Goal: Task Accomplishment & Management: Use online tool/utility

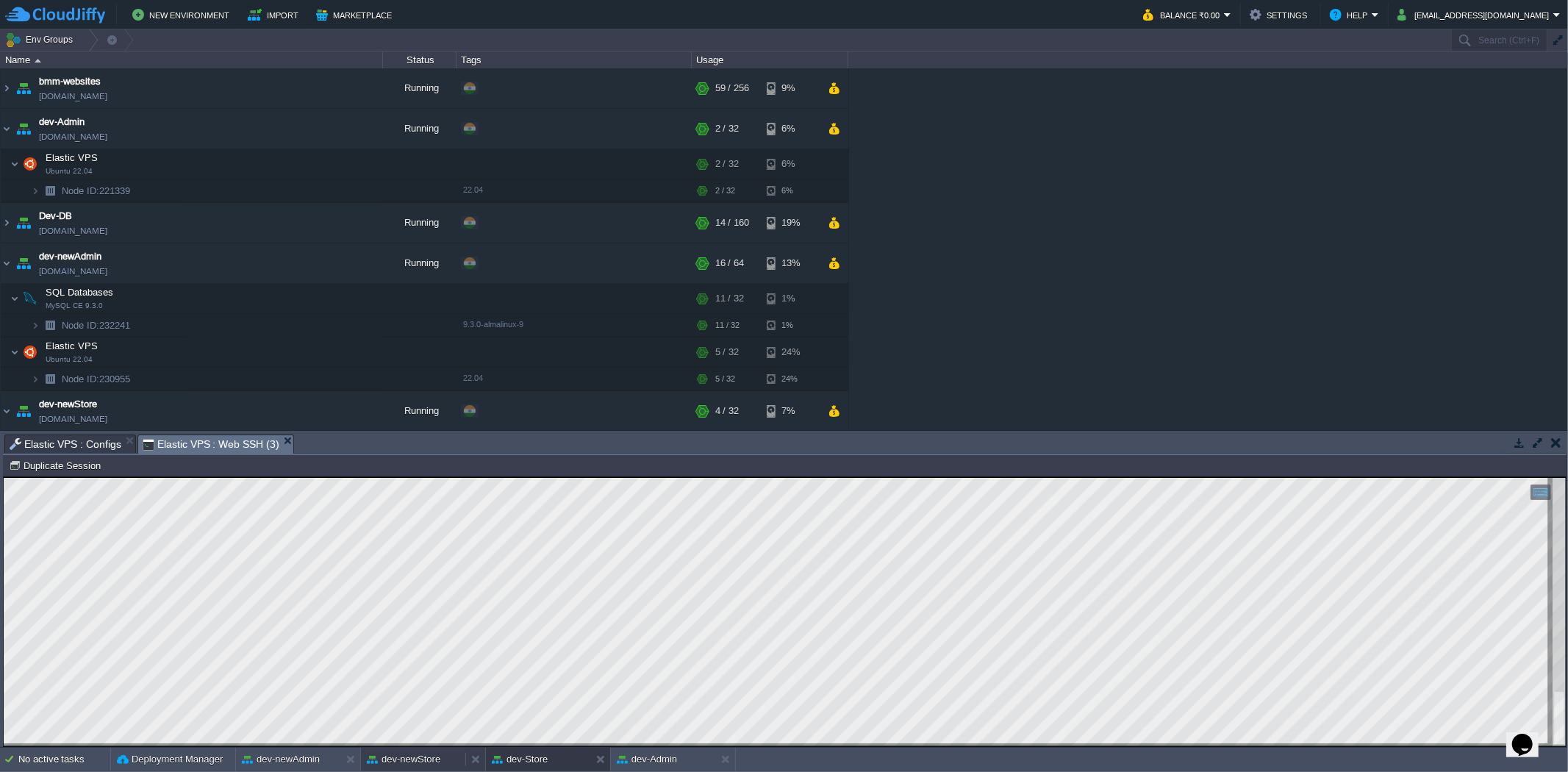
click at [408, 755] on button "dev-newStore" at bounding box center [403, 759] width 73 height 14
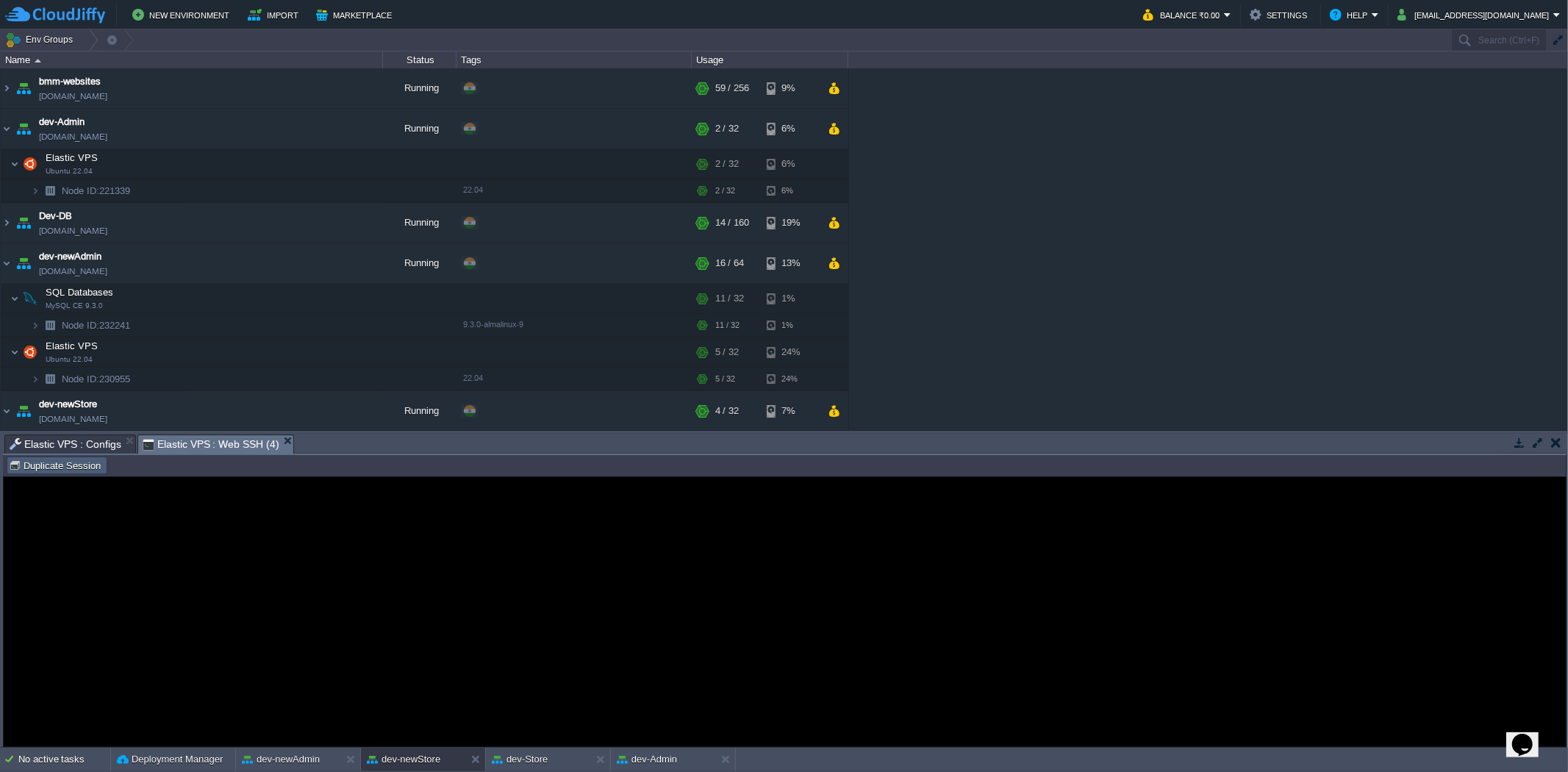
click at [41, 472] on button "Duplicate Session" at bounding box center [56, 465] width 96 height 13
type input "#000000"
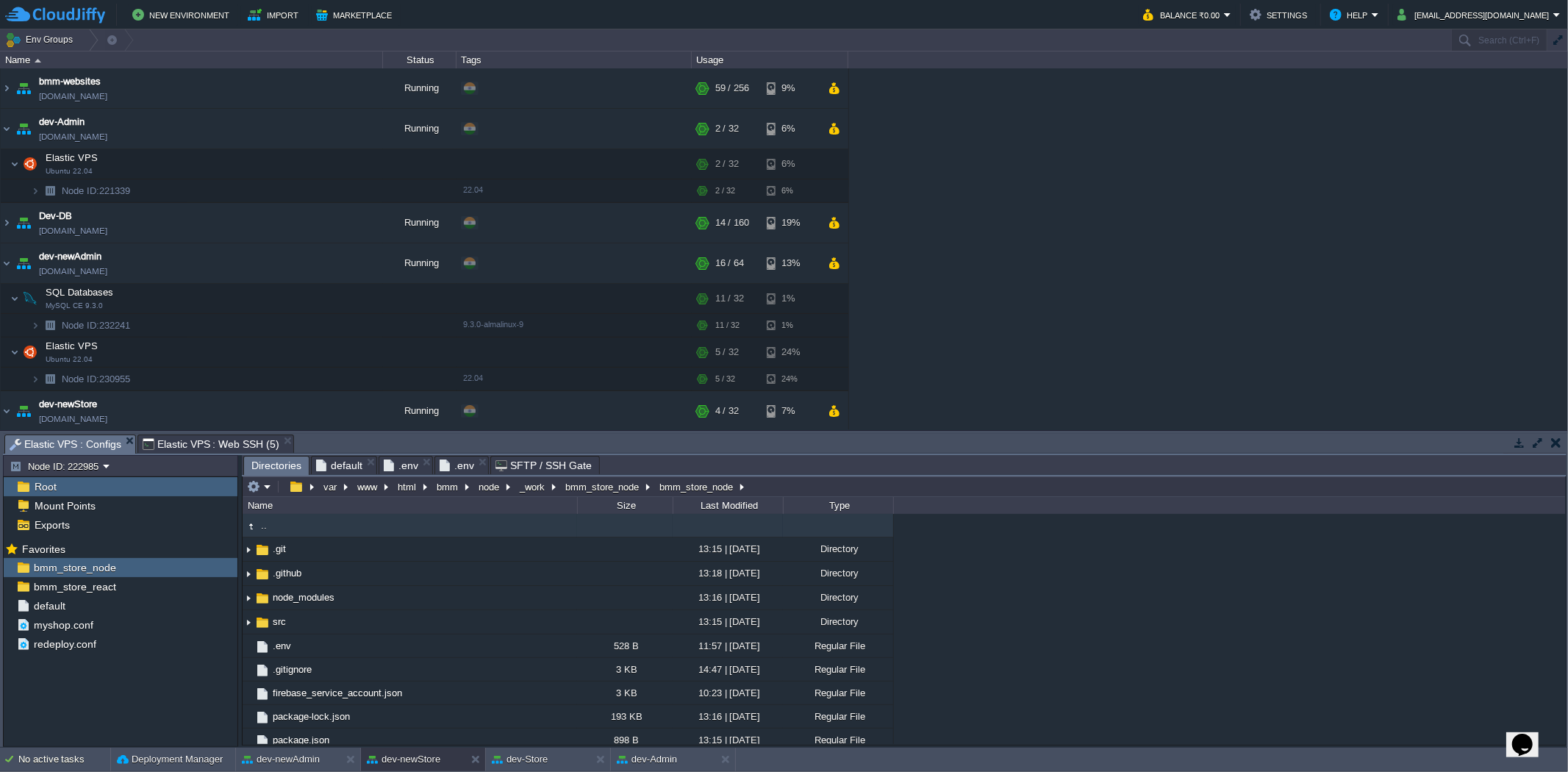
click at [82, 444] on span "Elastic VPS : Configs" at bounding box center [65, 444] width 111 height 18
click at [215, 588] on button "button" at bounding box center [218, 586] width 13 height 13
click at [238, 603] on span "Copy Path" at bounding box center [252, 607] width 45 height 11
click at [224, 439] on span "Elastic VPS : Web SSH (5)" at bounding box center [211, 444] width 137 height 18
click at [67, 440] on span "Elastic VPS : Configs" at bounding box center [65, 444] width 111 height 18
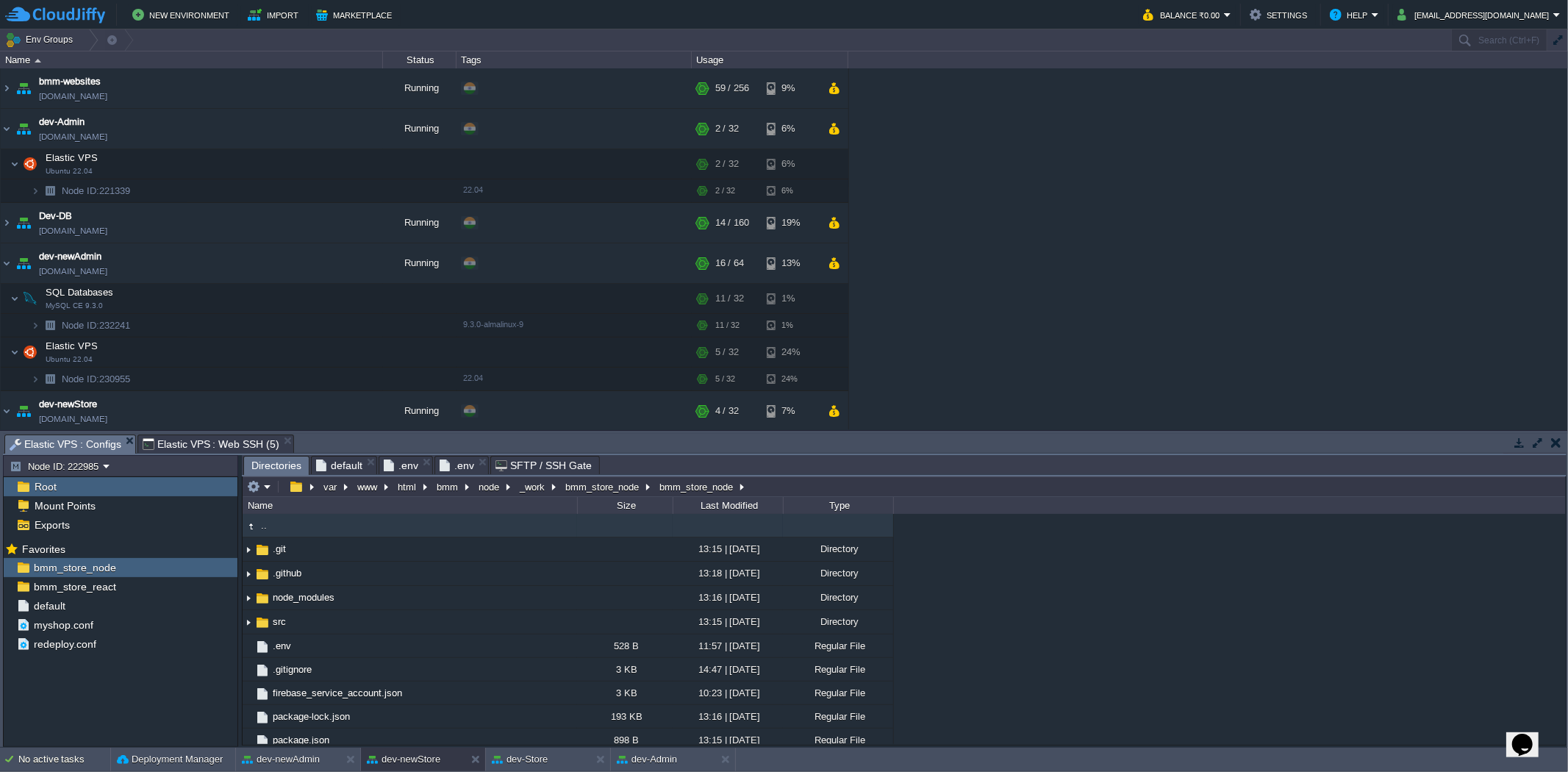
click at [170, 435] on span "Elastic VPS : Web SSH (5)" at bounding box center [211, 444] width 137 height 18
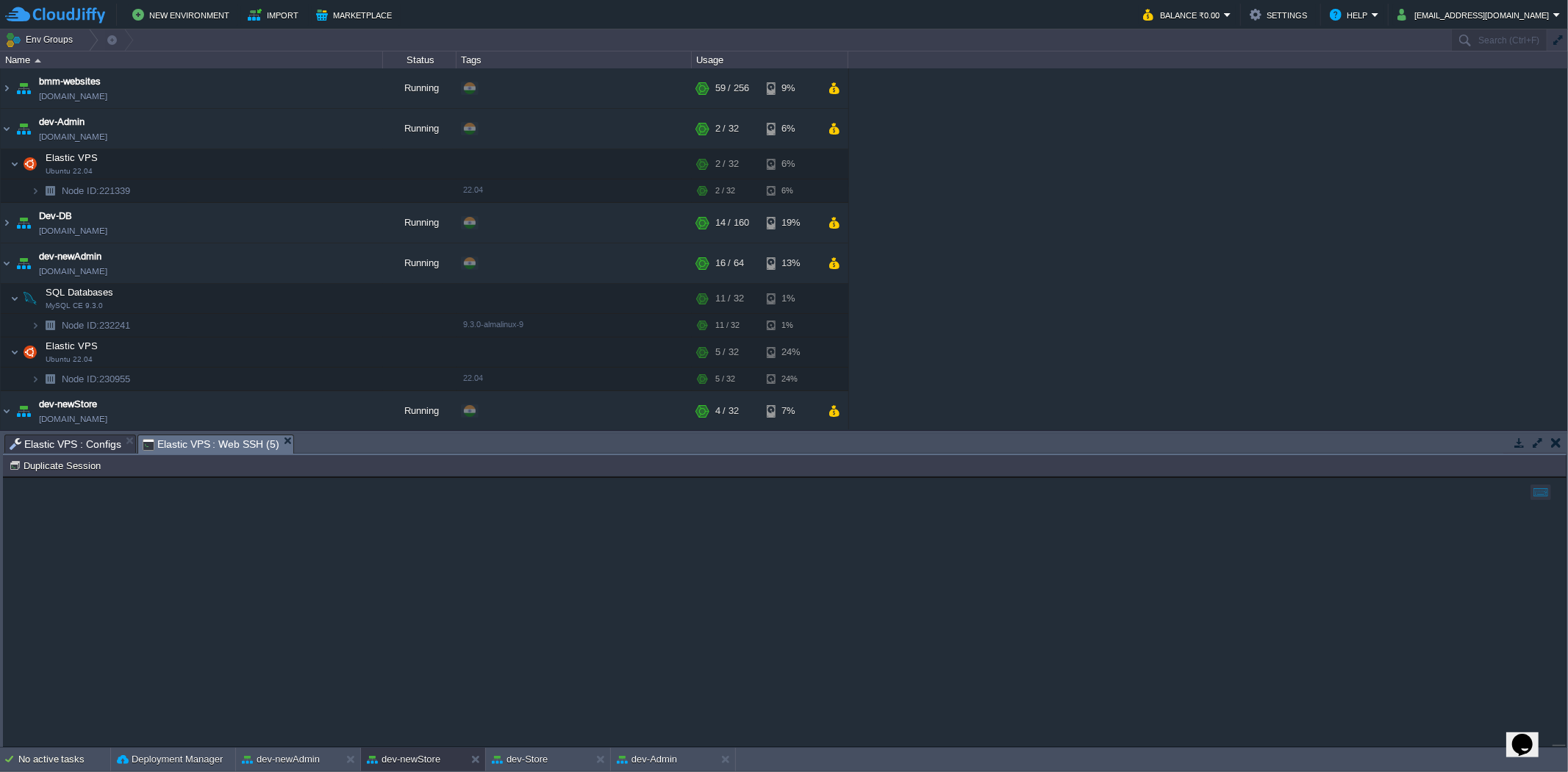
click at [69, 440] on span "Elastic VPS : Configs" at bounding box center [65, 444] width 111 height 18
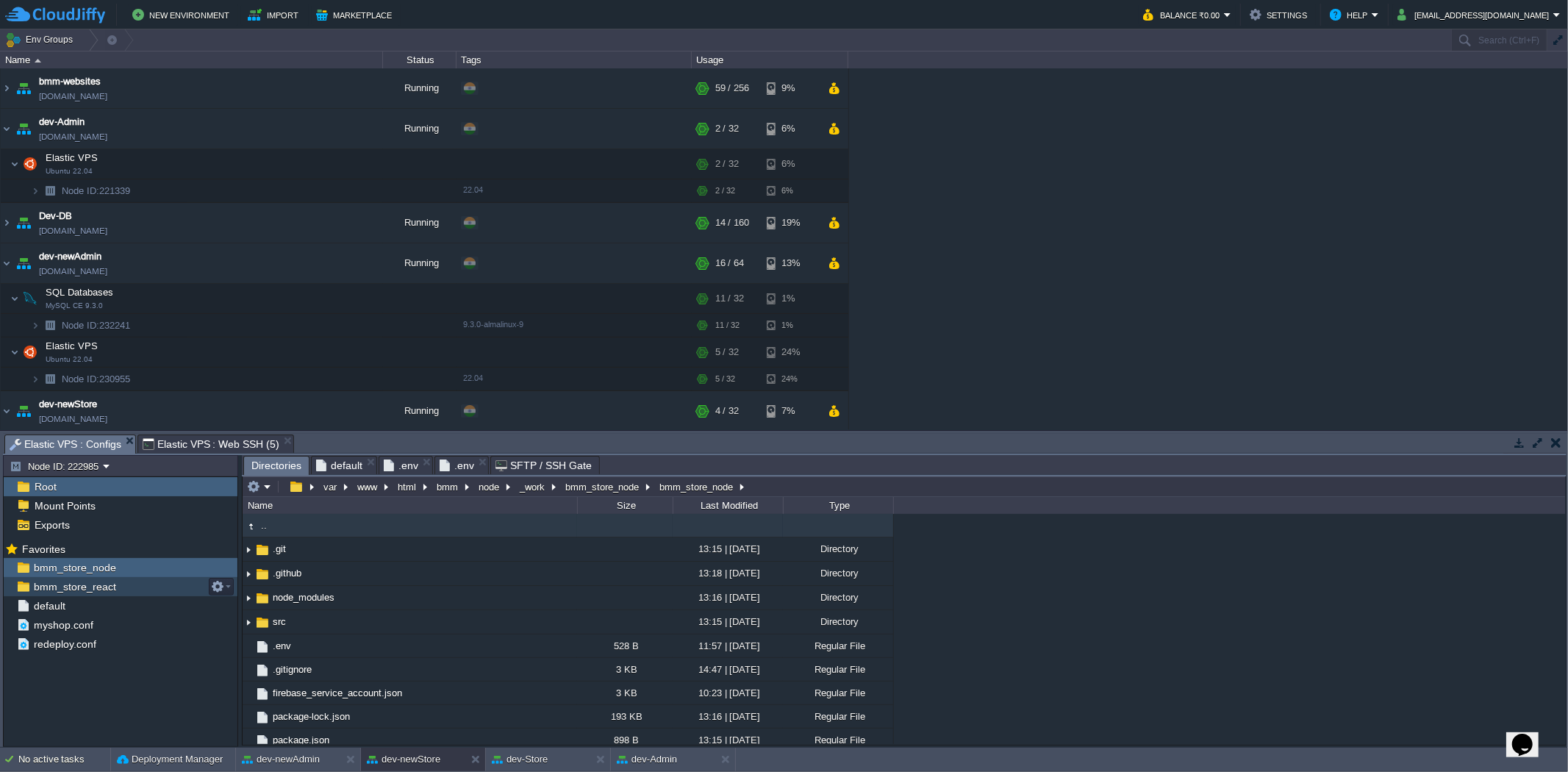
click at [129, 585] on div "bmm_store_react" at bounding box center [120, 586] width 233 height 19
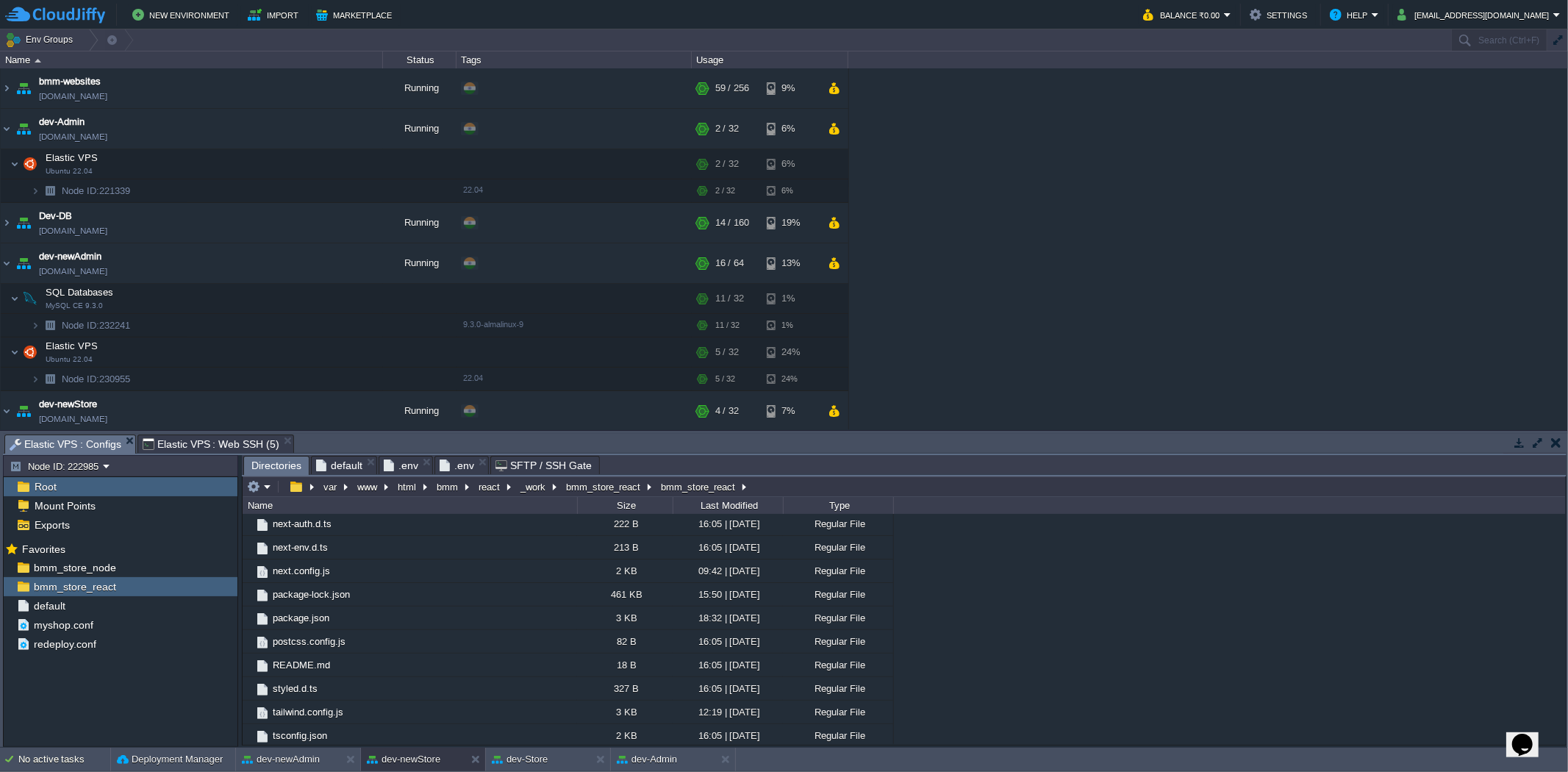
scroll to position [292, 0]
click at [405, 588] on em at bounding box center [395, 591] width 20 height 13
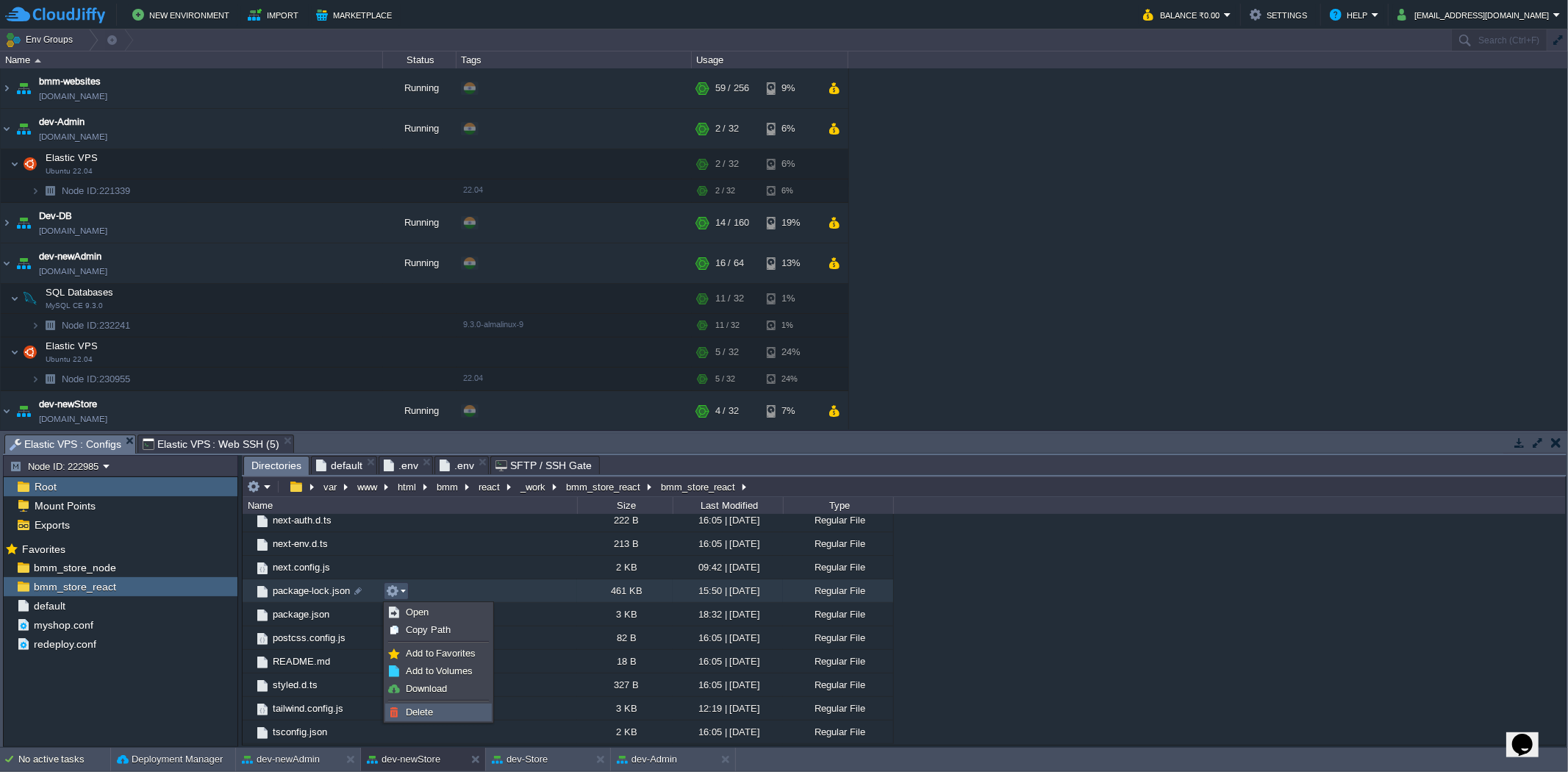
click at [434, 706] on link "Delete" at bounding box center [438, 712] width 105 height 16
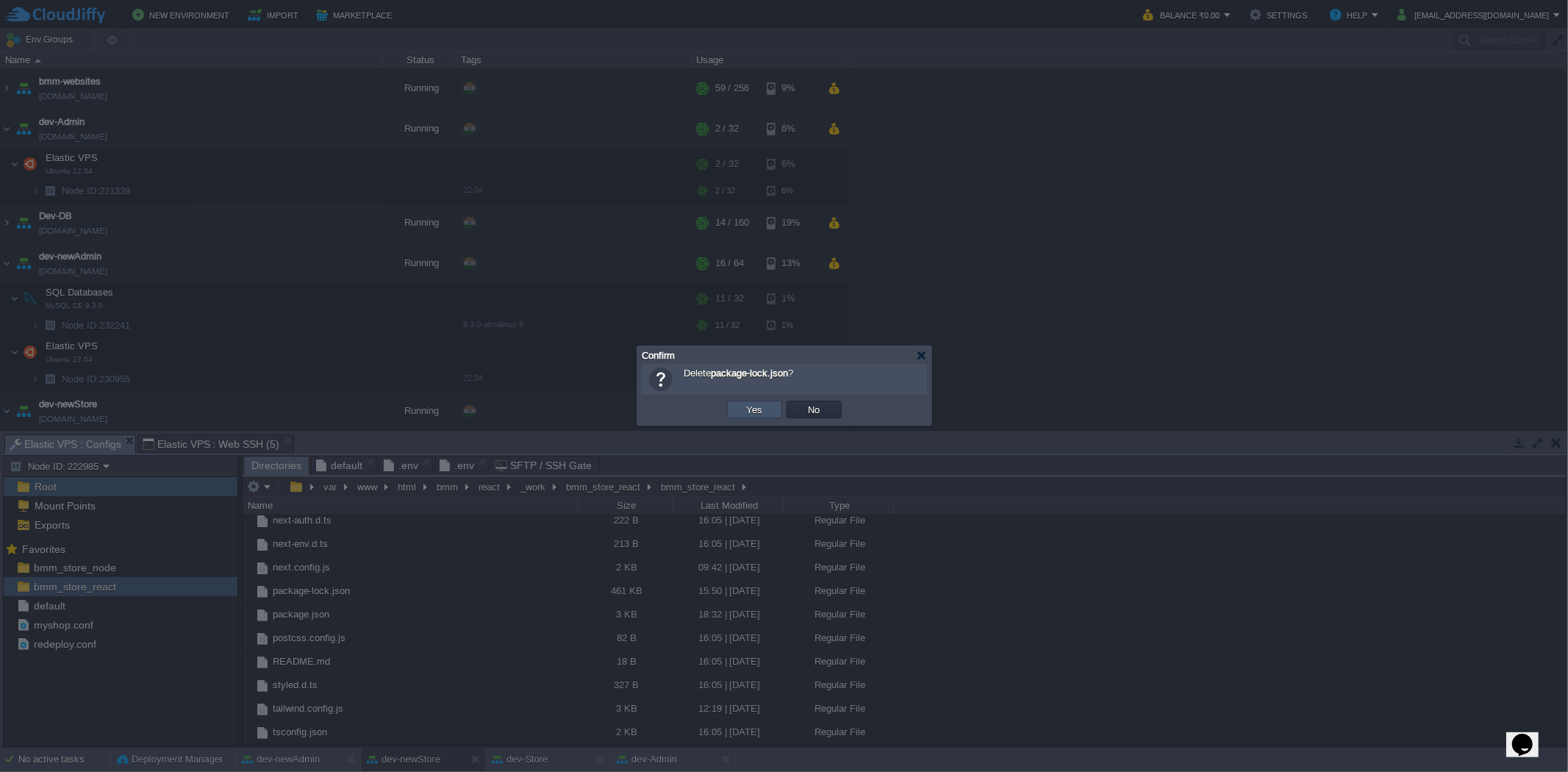
click at [759, 407] on button "Yes" at bounding box center [755, 409] width 25 height 13
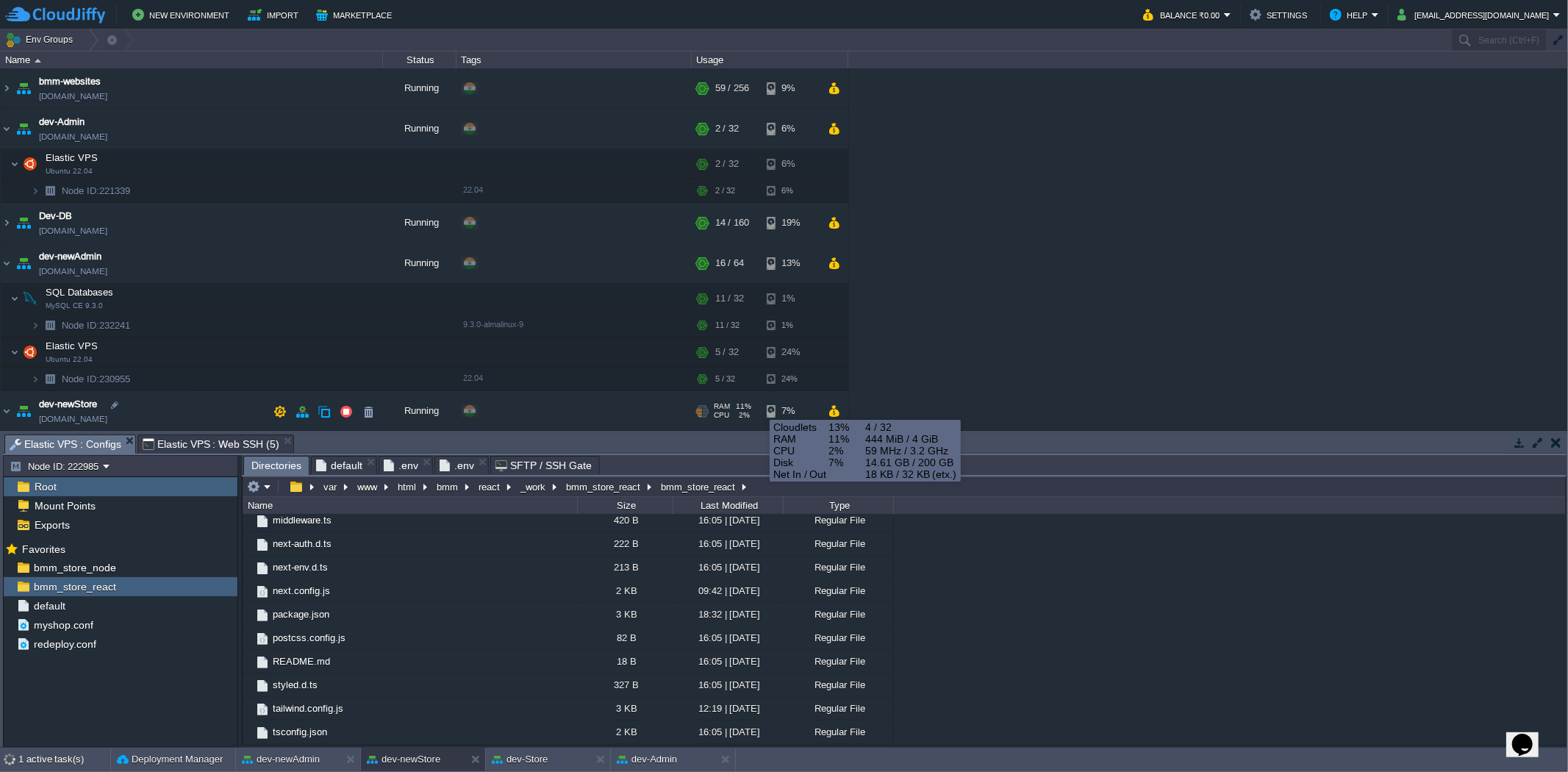
scroll to position [269, 0]
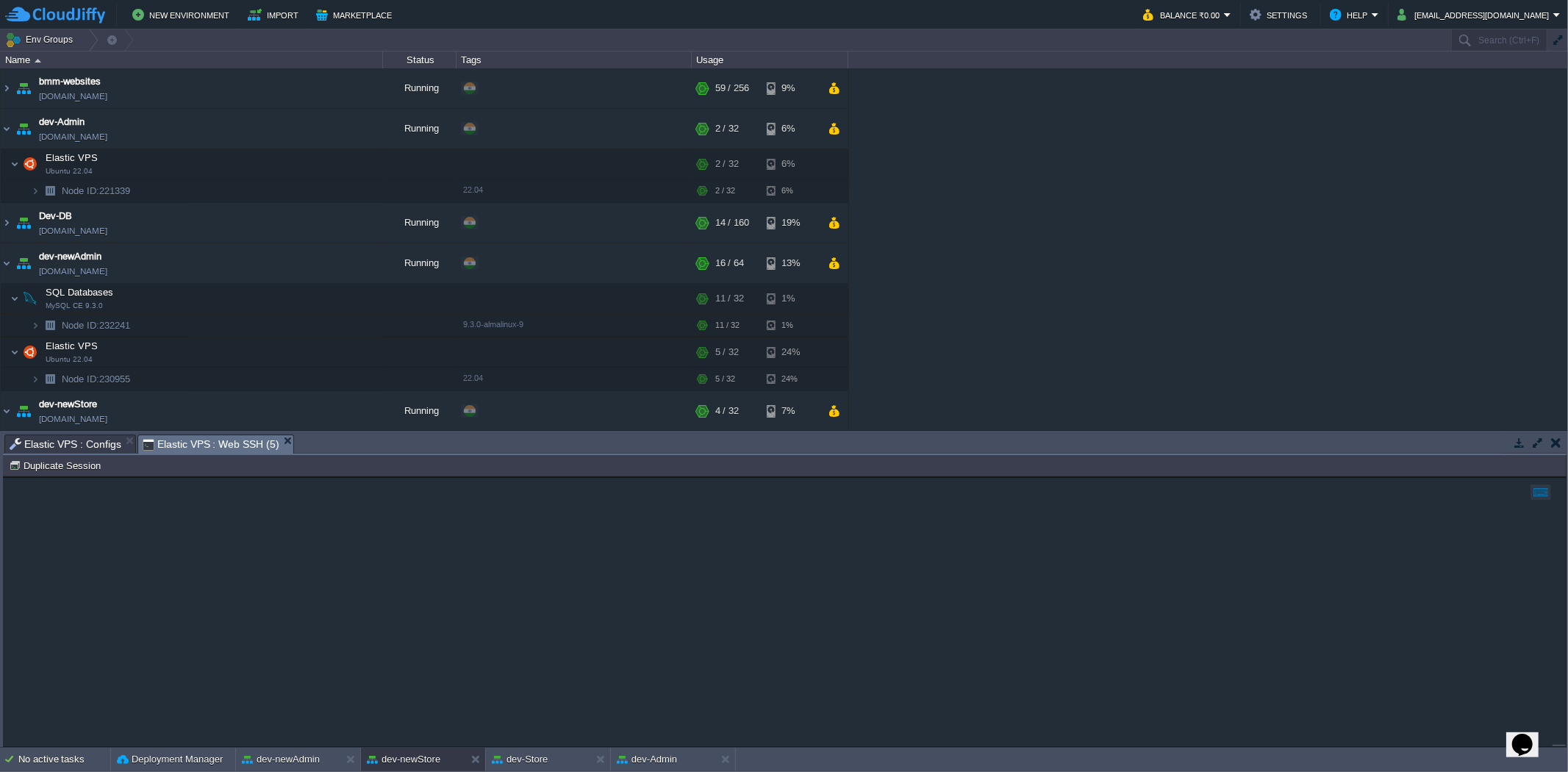
click at [176, 437] on span "Elastic VPS : Web SSH (5)" at bounding box center [211, 444] width 137 height 18
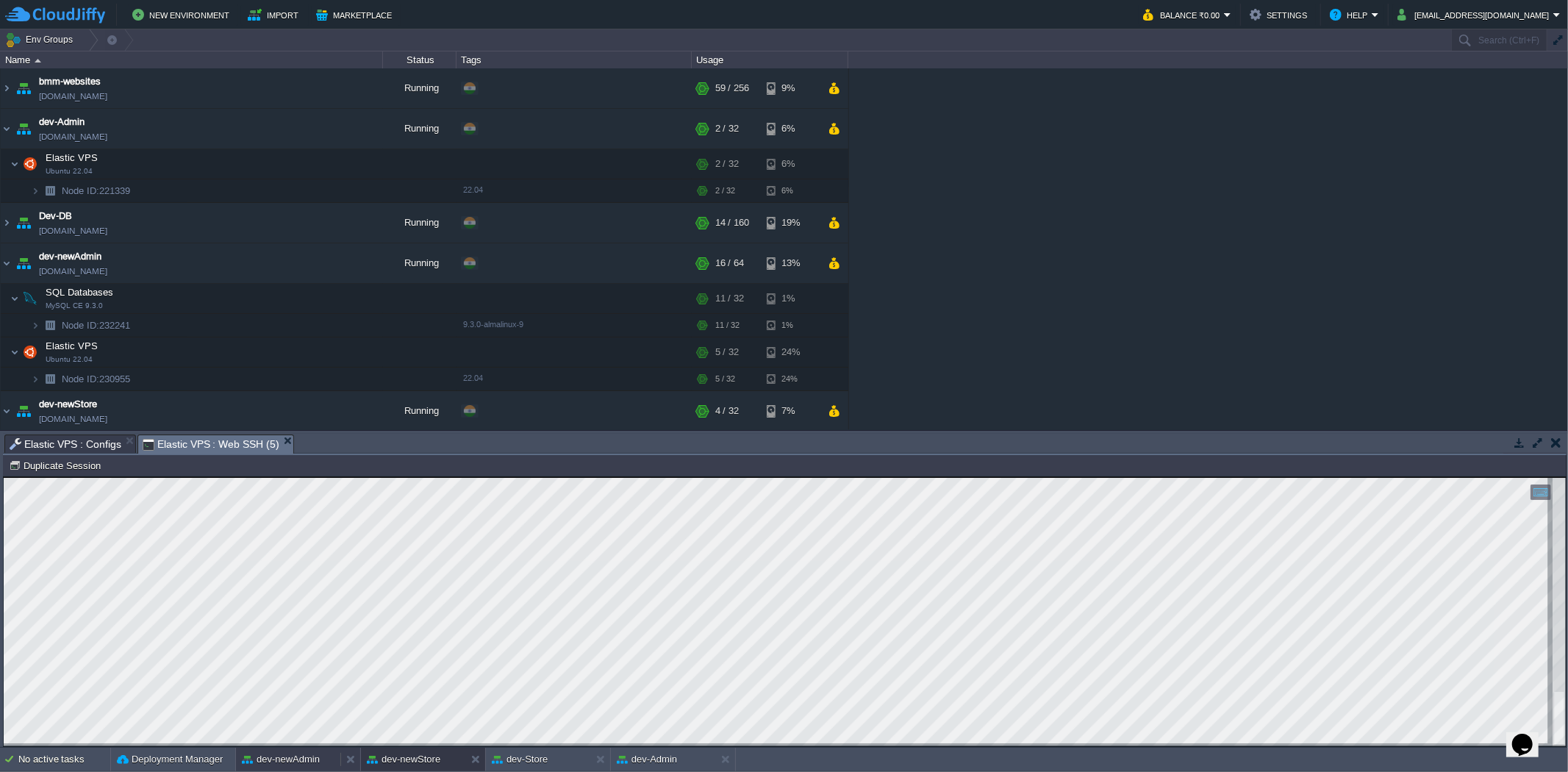
drag, startPoint x: 295, startPoint y: 753, endPoint x: 298, endPoint y: 266, distance: 487.0
click at [295, 753] on button "dev-newAdmin" at bounding box center [281, 759] width 78 height 14
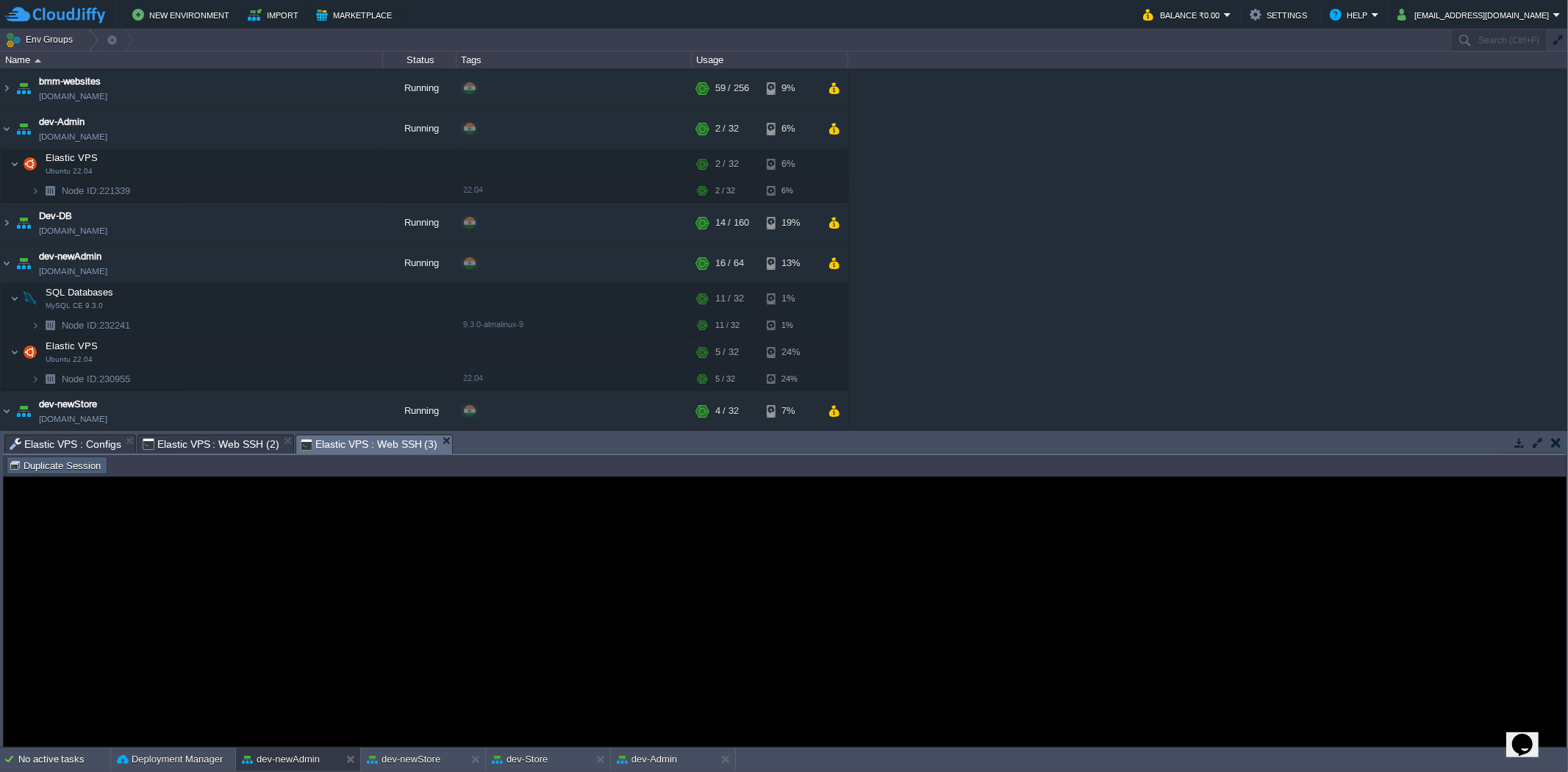
click at [51, 462] on button "Duplicate Session" at bounding box center [56, 465] width 96 height 13
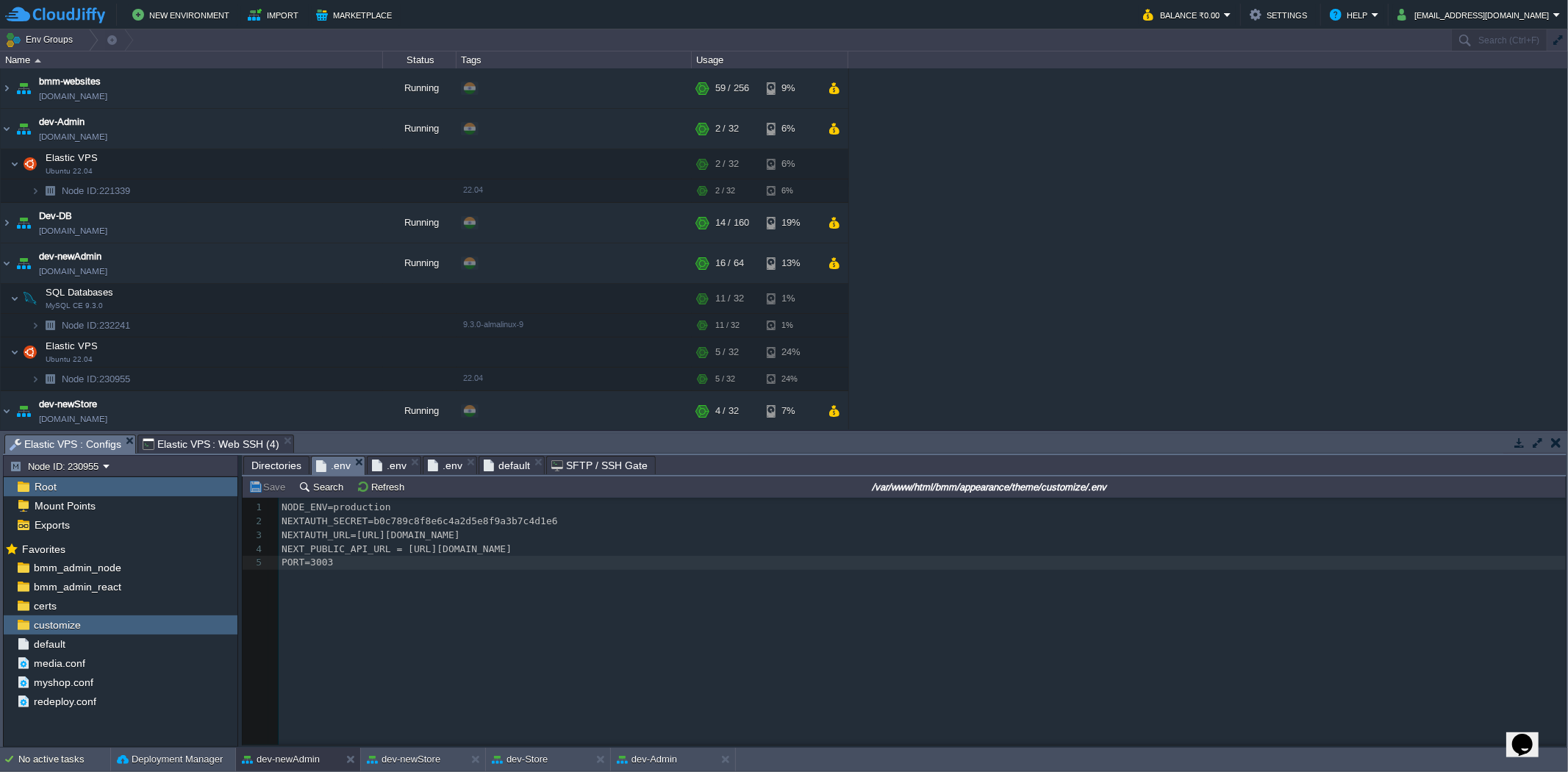
click at [109, 446] on span "Elastic VPS : Configs" at bounding box center [65, 444] width 111 height 18
click at [222, 624] on button "button" at bounding box center [218, 624] width 13 height 13
click at [260, 643] on span "Copy Path" at bounding box center [252, 645] width 45 height 11
type textarea "/var/www/html/bmm/appearance/theme/customize"
click at [215, 438] on span "Elastic VPS : Web SSH (4)" at bounding box center [211, 444] width 137 height 18
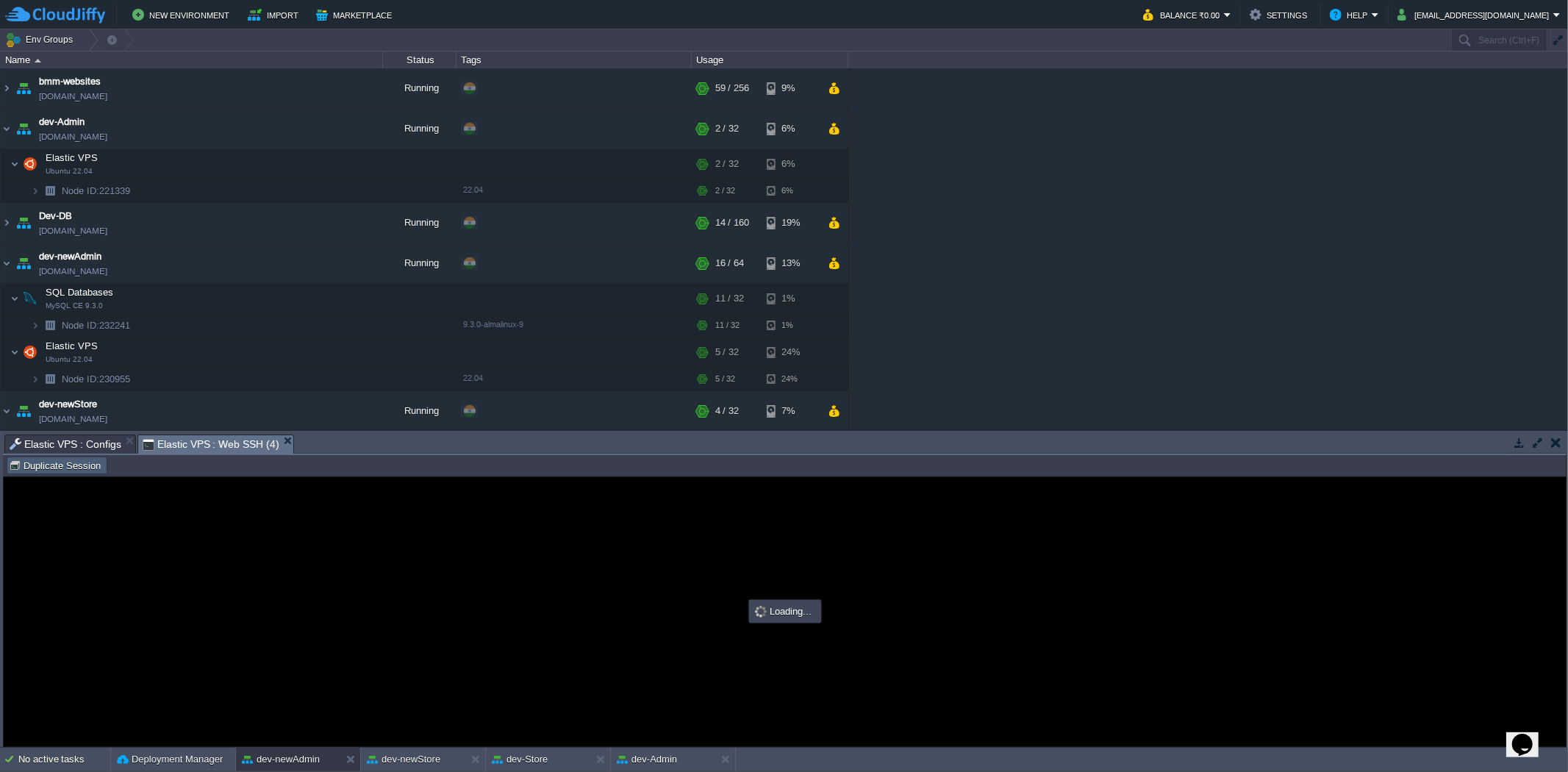
scroll to position [0, 0]
type input "#000000"
